Goal: Transaction & Acquisition: Purchase product/service

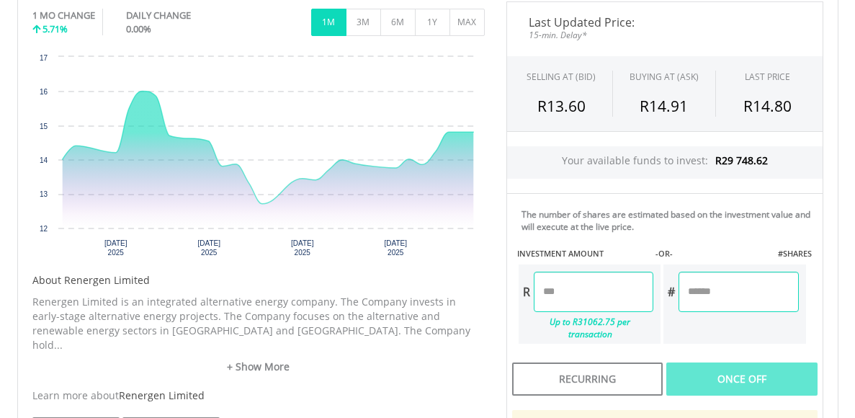
scroll to position [462, 0]
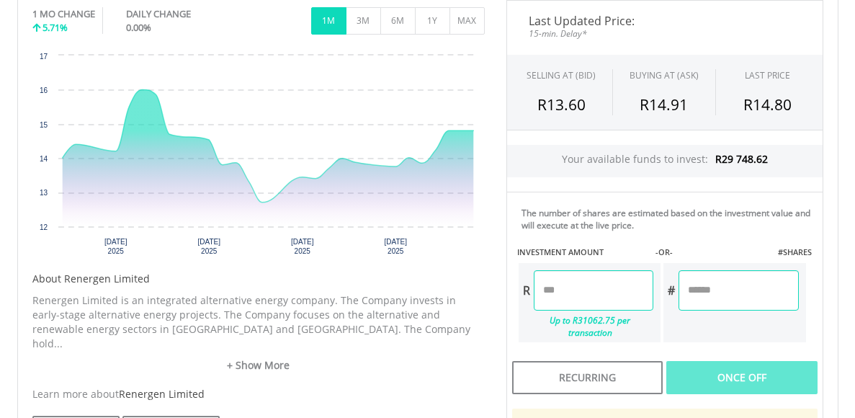
click at [555, 290] on input "number" at bounding box center [594, 290] width 120 height 40
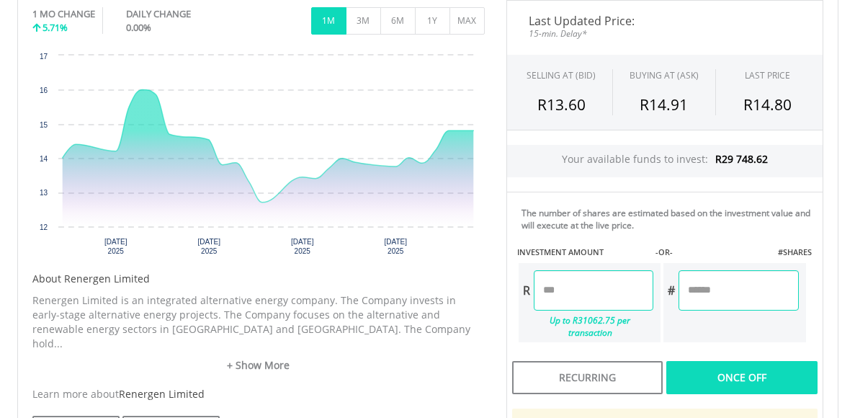
type input "********"
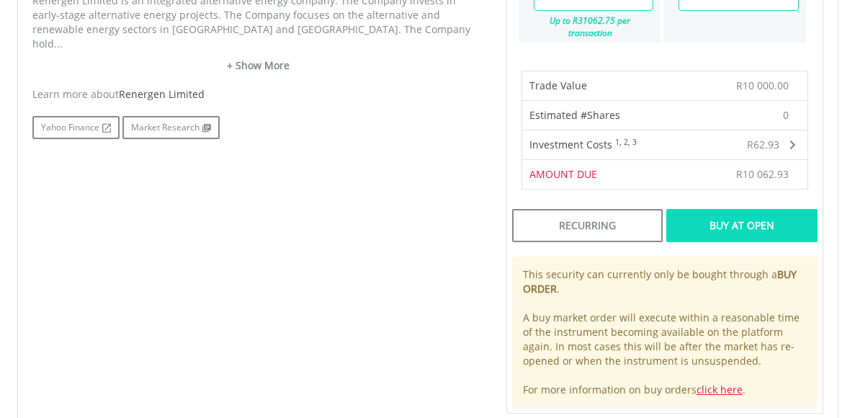
scroll to position [772, 0]
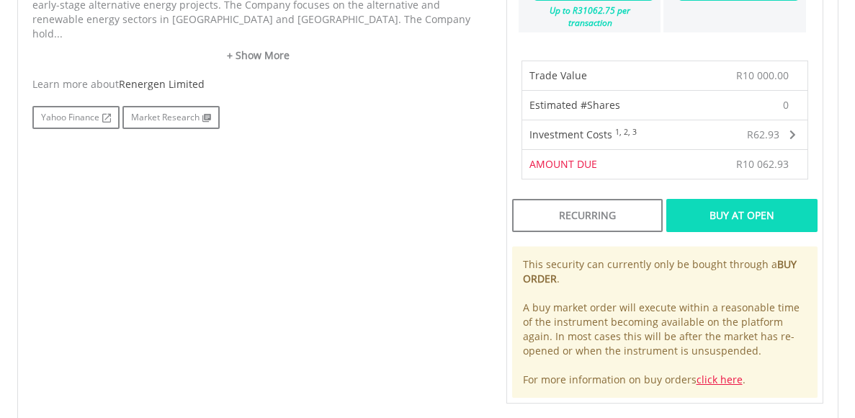
click at [722, 202] on div "Buy At Open" at bounding box center [741, 215] width 151 height 33
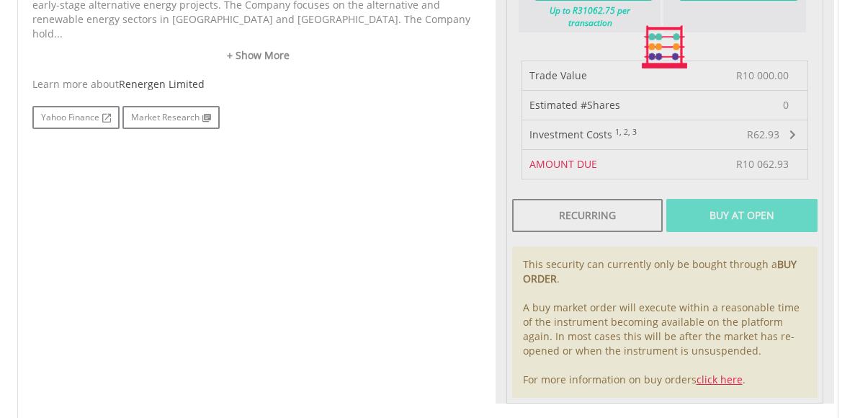
click at [722, 202] on div at bounding box center [664, 46] width 338 height 713
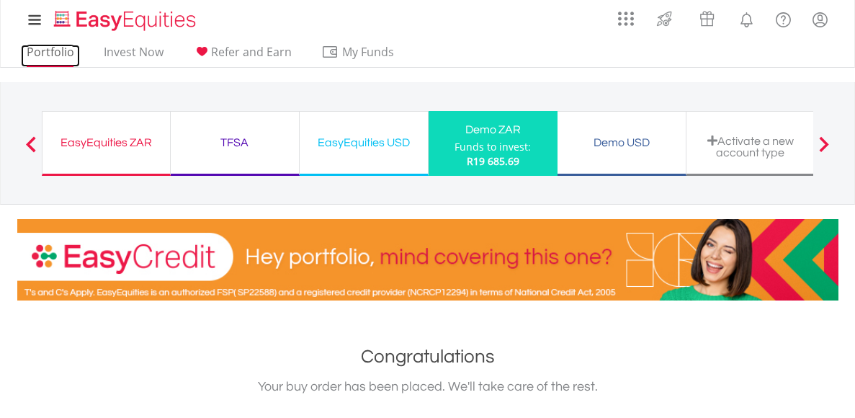
click at [54, 63] on link "Portfolio" at bounding box center [50, 56] width 59 height 22
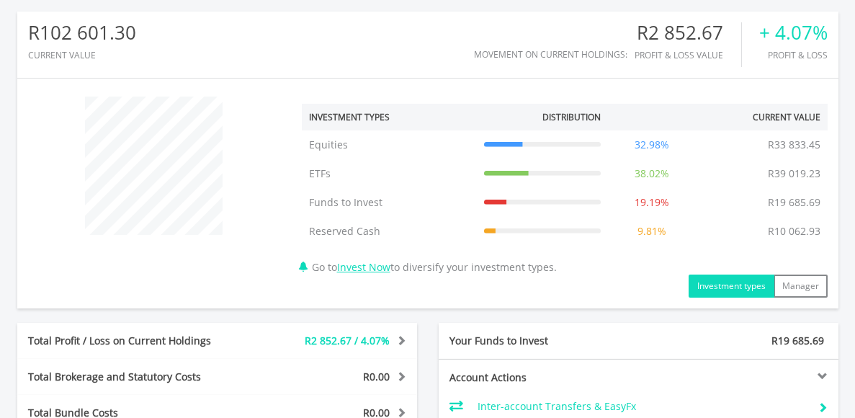
scroll to position [463, 0]
click at [709, 158] on tr "Equities Equities R33 833.45 32.98% R33 833.45" at bounding box center [565, 144] width 526 height 29
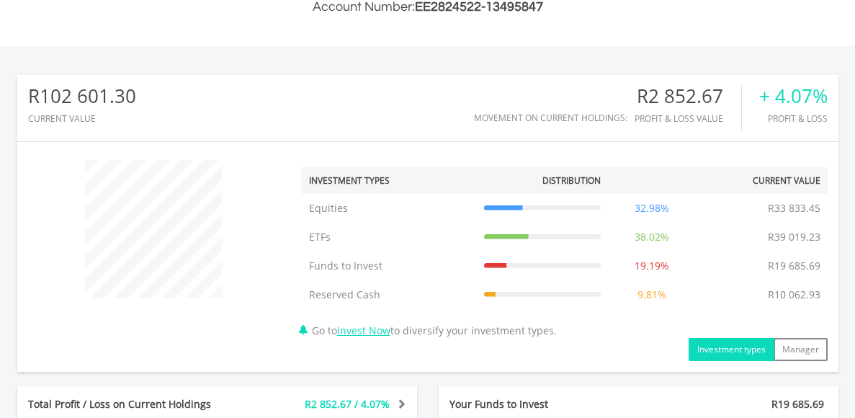
scroll to position [856, 0]
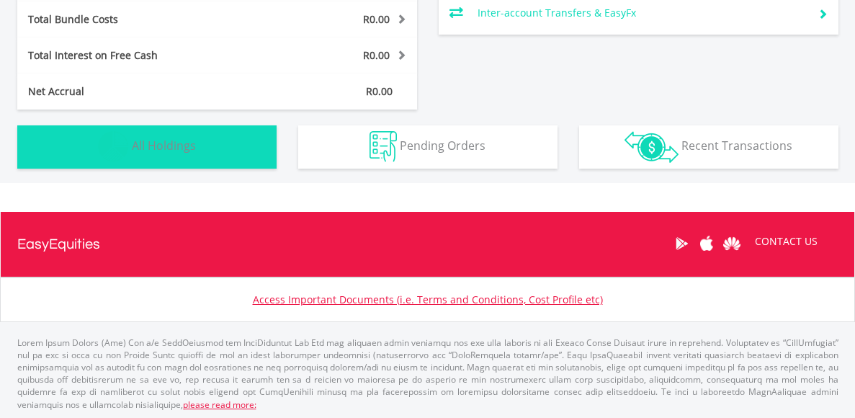
click at [199, 133] on button "Holdings All Holdings" at bounding box center [146, 146] width 259 height 43
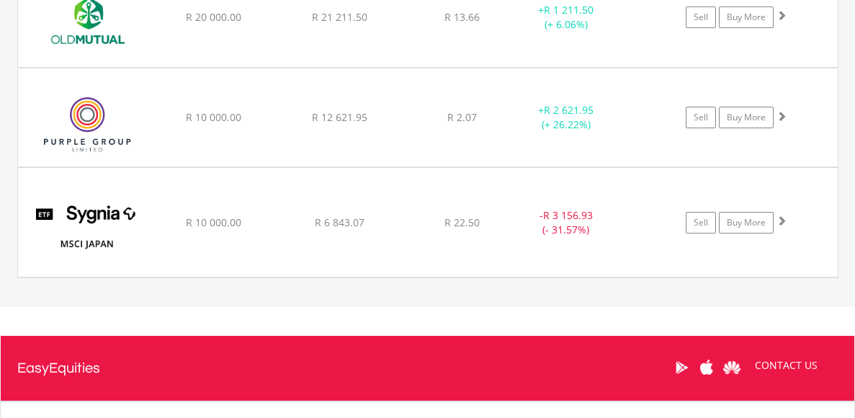
scroll to position [1273, 0]
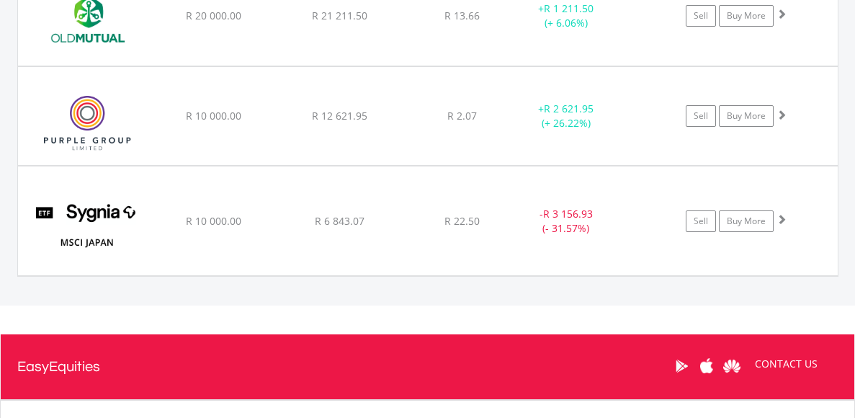
click at [199, 133] on div "﻿ Purple Group Limited R 10 000.00 R 12 621.95 R 2.07 + R 2 621.95 (+ 26.22%) S…" at bounding box center [427, 116] width 819 height 99
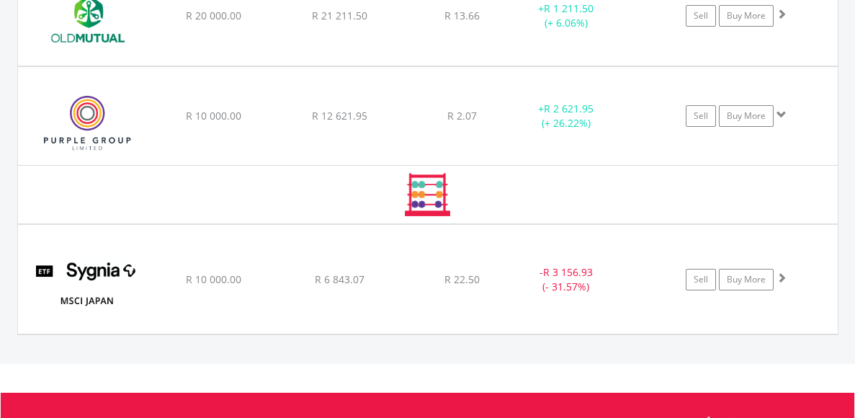
click at [199, 133] on div "﻿ Purple Group Limited R 10 000.00 R 12 621.95 R 2.07 + R 2 621.95 (+ 26.22%) S…" at bounding box center [427, 116] width 819 height 99
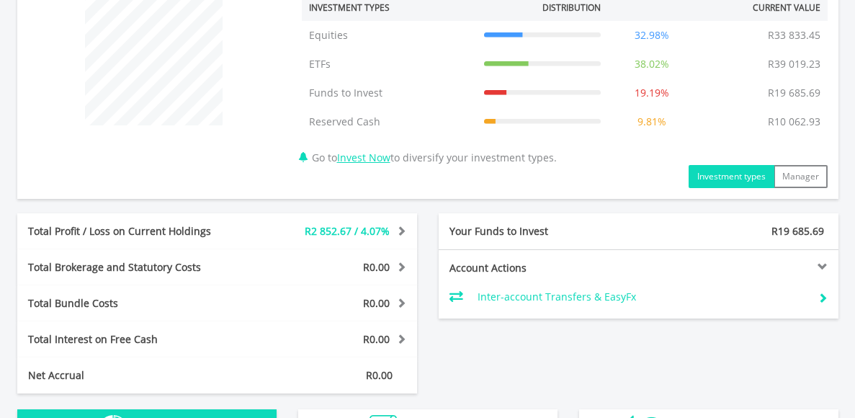
scroll to position [572, 0]
click at [366, 158] on link "Invest Now" at bounding box center [363, 158] width 53 height 14
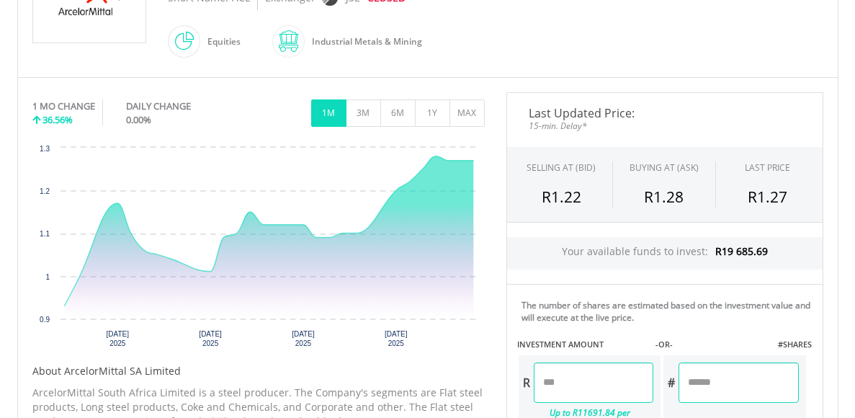
scroll to position [372, 0]
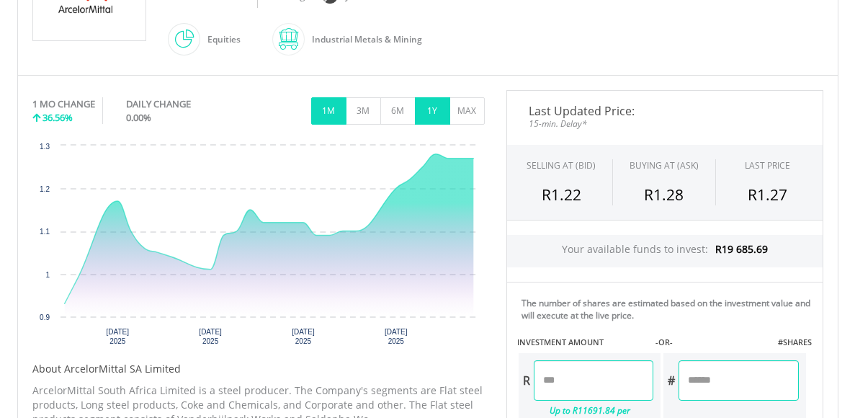
click at [444, 109] on button "1Y" at bounding box center [432, 110] width 35 height 27
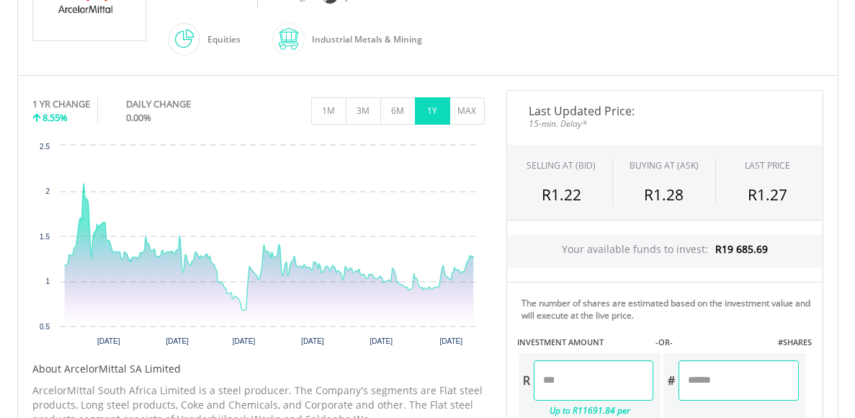
click at [580, 387] on input "number" at bounding box center [594, 380] width 120 height 40
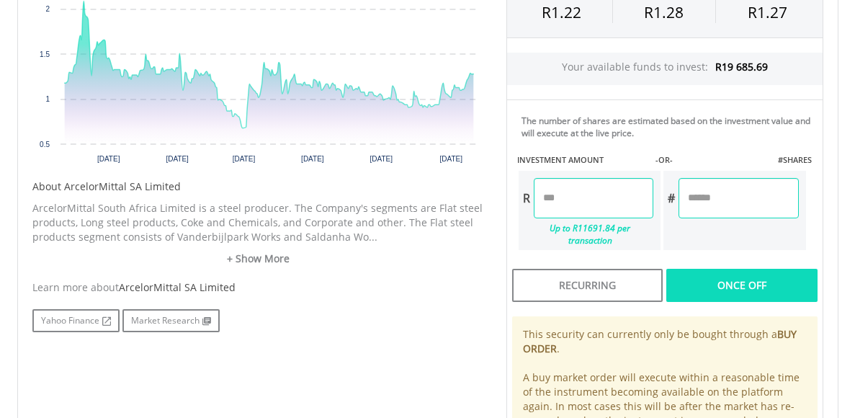
scroll to position [559, 0]
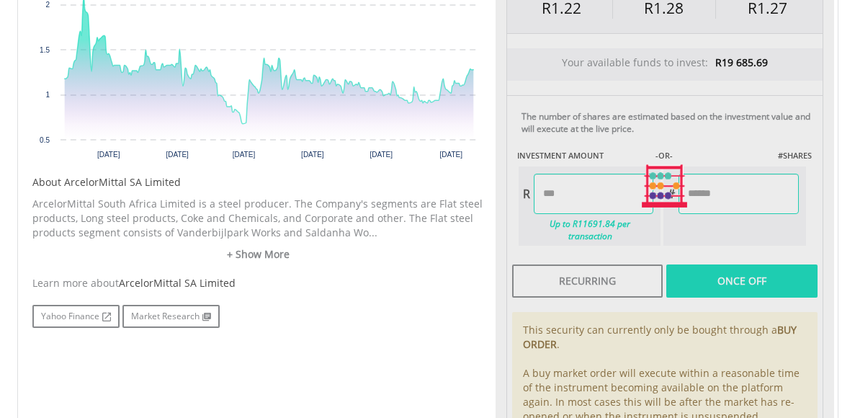
type input "********"
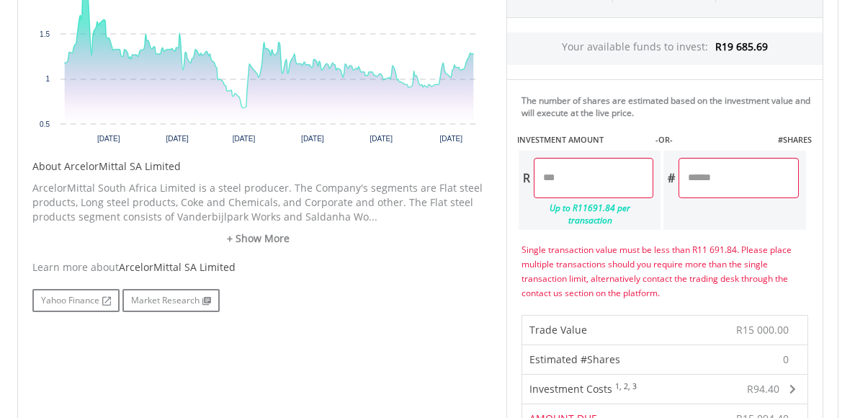
scroll to position [578, 0]
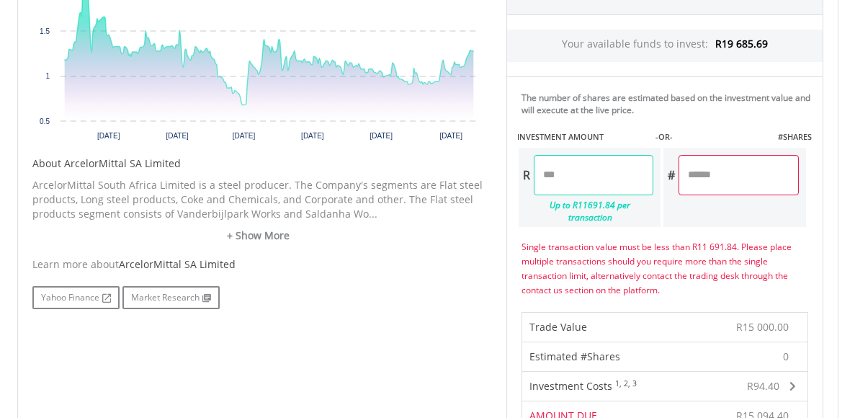
click at [555, 174] on input "********" at bounding box center [594, 175] width 120 height 40
type input "********"
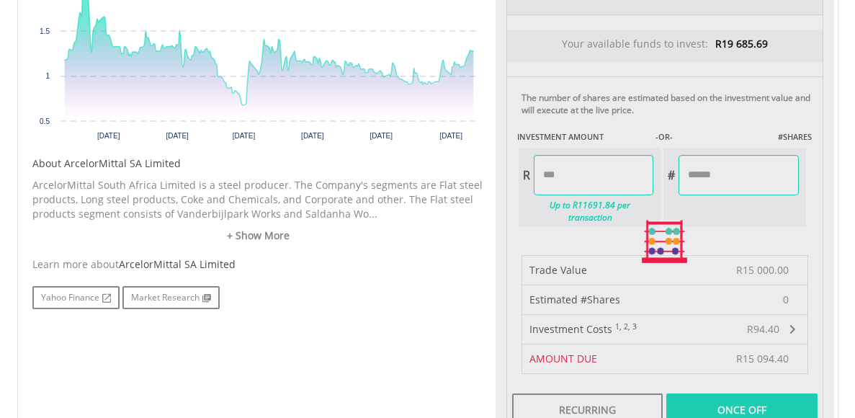
type input "*******"
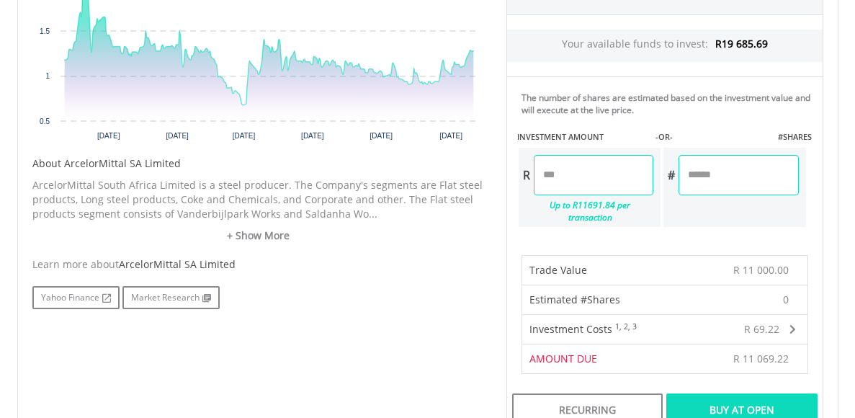
click at [693, 393] on div "Buy At Open" at bounding box center [741, 409] width 151 height 33
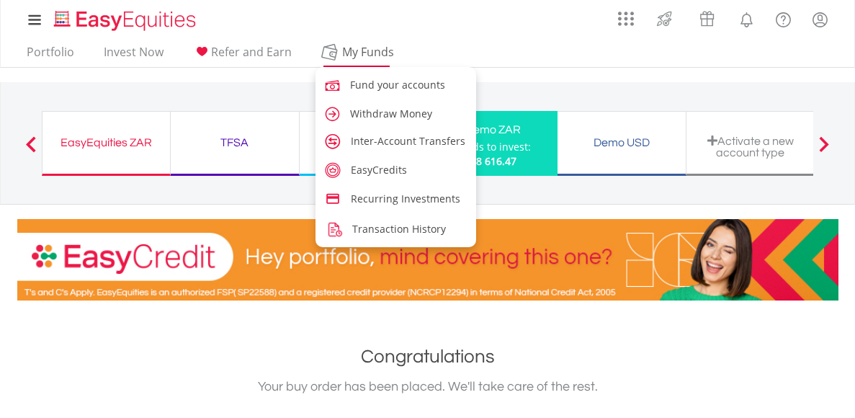
click at [328, 51] on span "My Funds" at bounding box center [368, 51] width 94 height 19
click at [325, 51] on span "My Funds" at bounding box center [368, 51] width 94 height 19
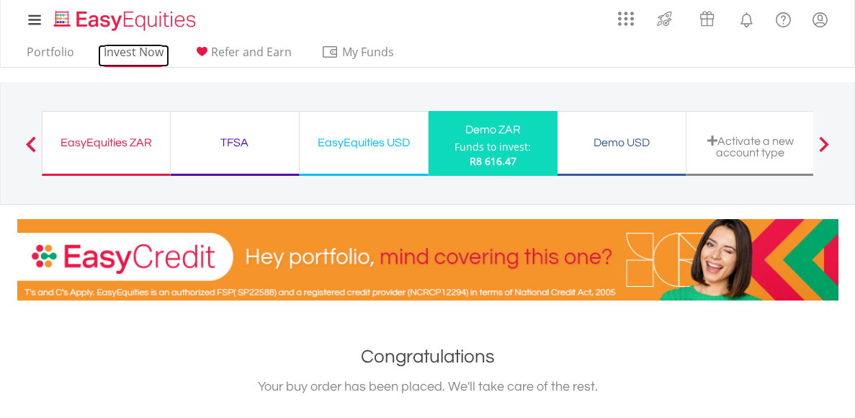
click at [121, 50] on link "Invest Now" at bounding box center [133, 56] width 71 height 22
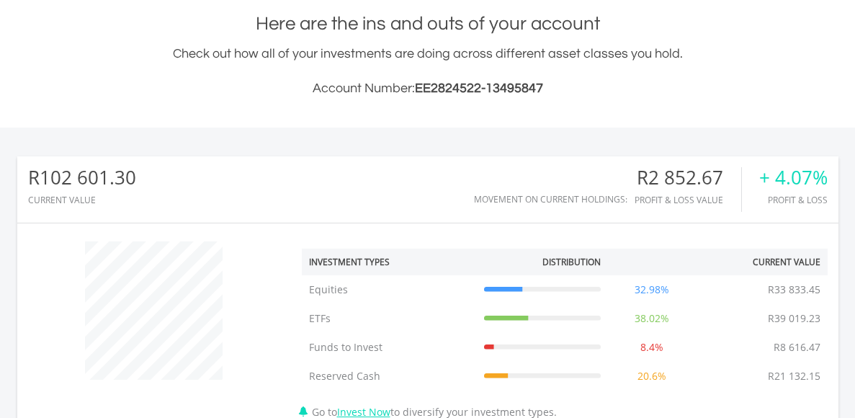
scroll to position [138, 274]
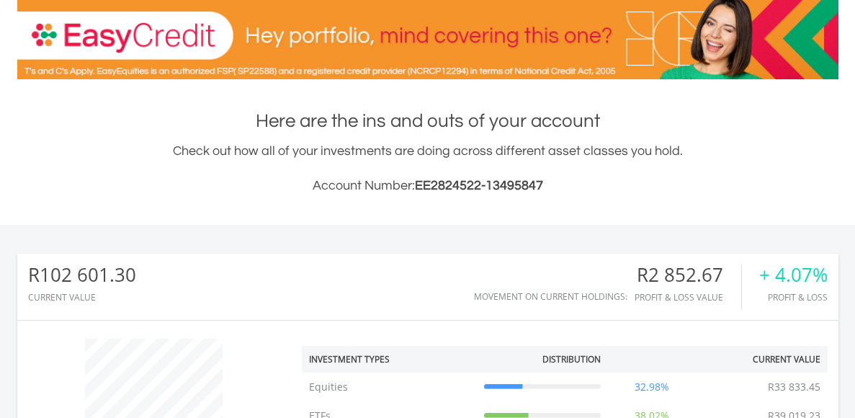
scroll to position [0, 0]
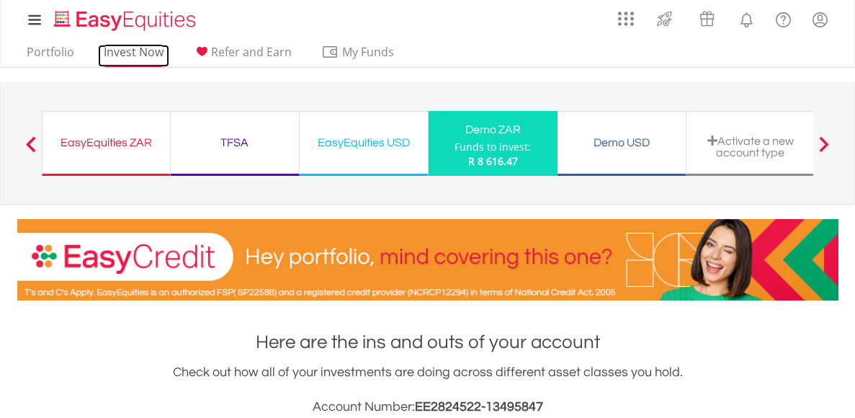
click at [148, 56] on link "Invest Now" at bounding box center [133, 56] width 71 height 22
